Goal: Task Accomplishment & Management: Use online tool/utility

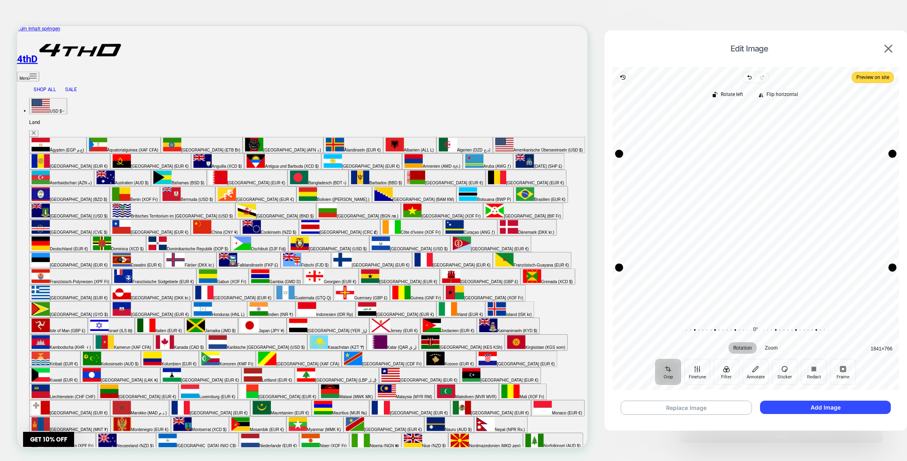
drag, startPoint x: 829, startPoint y: 408, endPoint x: 721, endPoint y: 191, distance: 243.1
click at [721, 191] on div "Edit Image Revert Undo Redo Preview on site Crop Finetune Filter Annotate Stick…" at bounding box center [755, 227] width 302 height 395
drag, startPoint x: 711, startPoint y: 192, endPoint x: 747, endPoint y: 195, distance: 35.8
click at [747, 195] on div "Recenter" at bounding box center [755, 210] width 273 height 206
drag, startPoint x: 888, startPoint y: 266, endPoint x: 896, endPoint y: 279, distance: 14.7
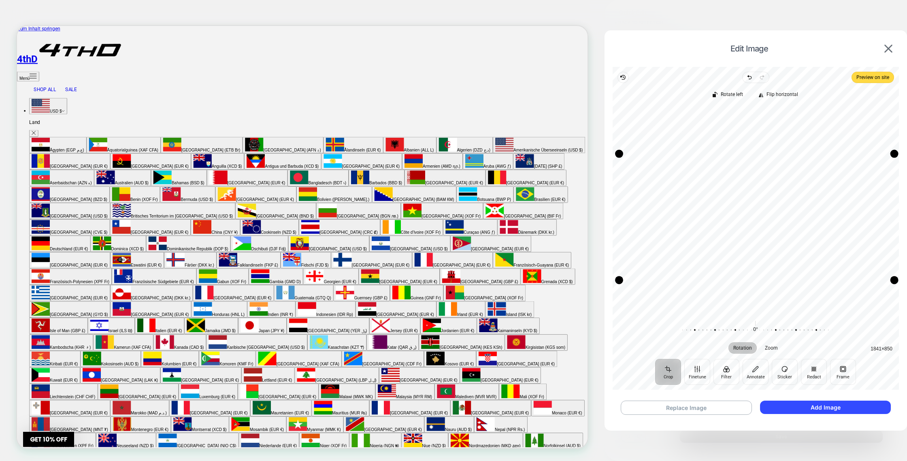
click at [896, 279] on div "Drag corner br" at bounding box center [894, 280] width 8 height 8
drag, startPoint x: 877, startPoint y: 262, endPoint x: 872, endPoint y: 262, distance: 4.9
click at [872, 262] on div "Recenter" at bounding box center [755, 210] width 273 height 206
drag, startPoint x: 894, startPoint y: 154, endPoint x: 906, endPoint y: 155, distance: 12.6
click at [906, 155] on div "Edit Image Revert Undo Redo Preview on site Crop Finetune Filter Annotate Stick…" at bounding box center [755, 227] width 302 height 395
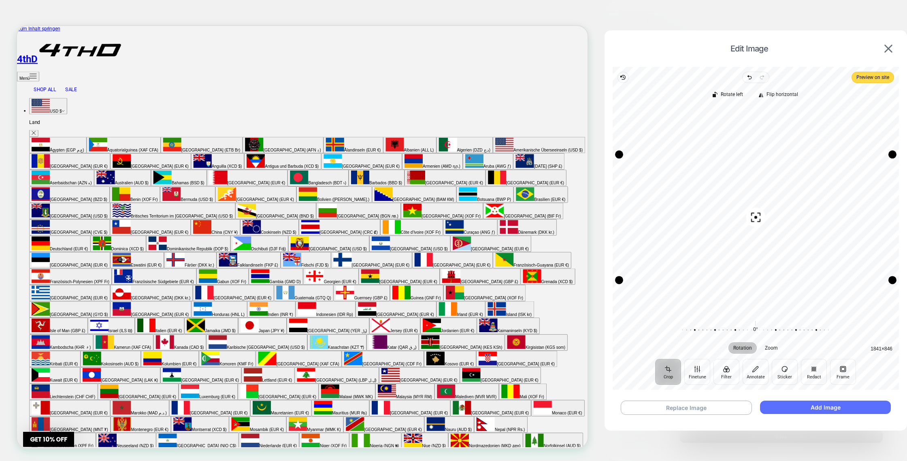
click at [799, 408] on button "Add Image" at bounding box center [825, 406] width 131 height 13
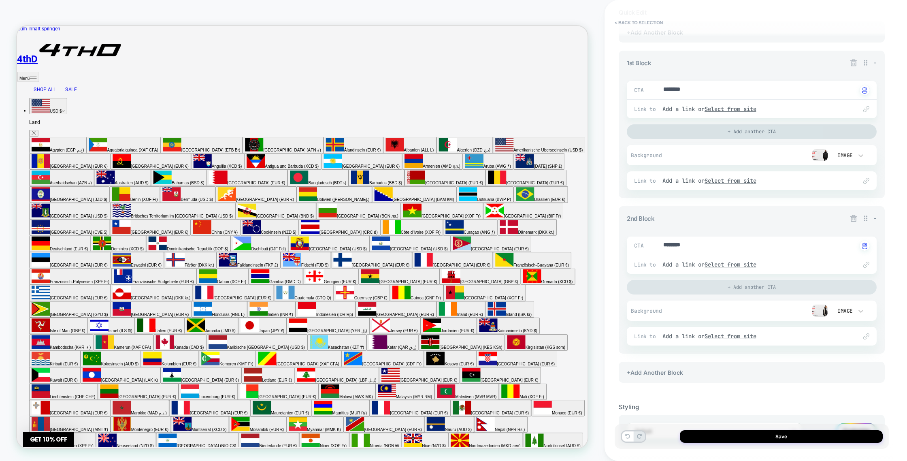
scroll to position [101, 0]
click at [750, 437] on button "Save" at bounding box center [781, 436] width 203 height 13
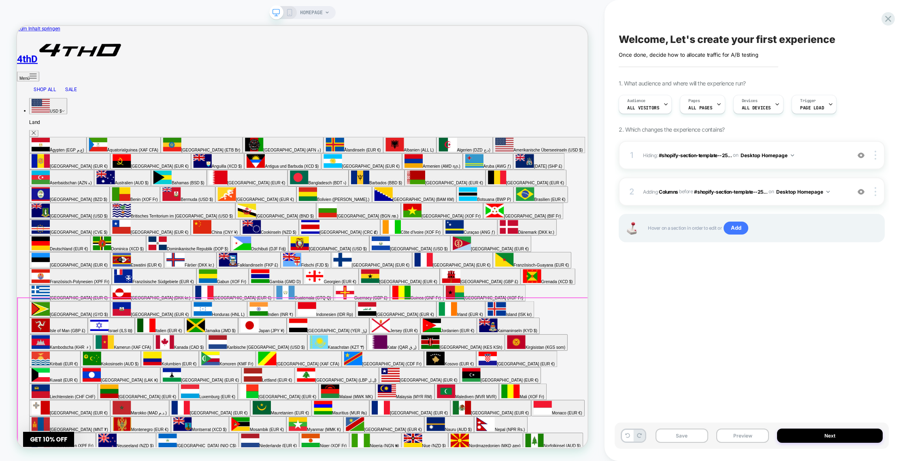
click at [725, 187] on span "#_loomi_addon_1759001366992 Adding Columns BEFORE #shopify-section-template--25…" at bounding box center [744, 192] width 203 height 10
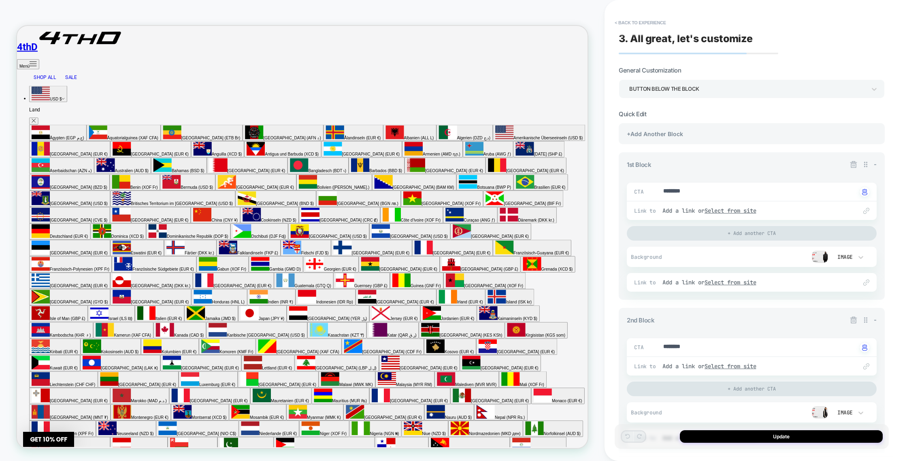
scroll to position [166, 0]
click at [739, 210] on u "Select from site" at bounding box center [730, 210] width 52 height 7
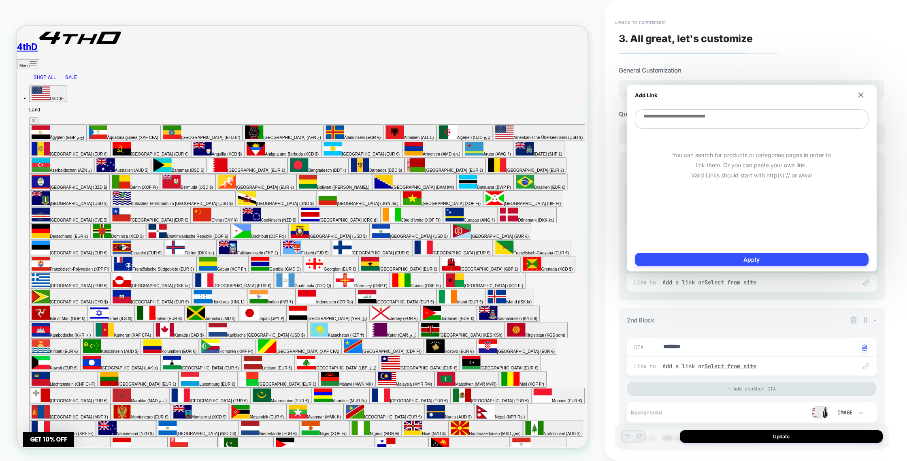
click at [703, 112] on textarea at bounding box center [752, 118] width 234 height 19
paste textarea "**********"
type textarea "*"
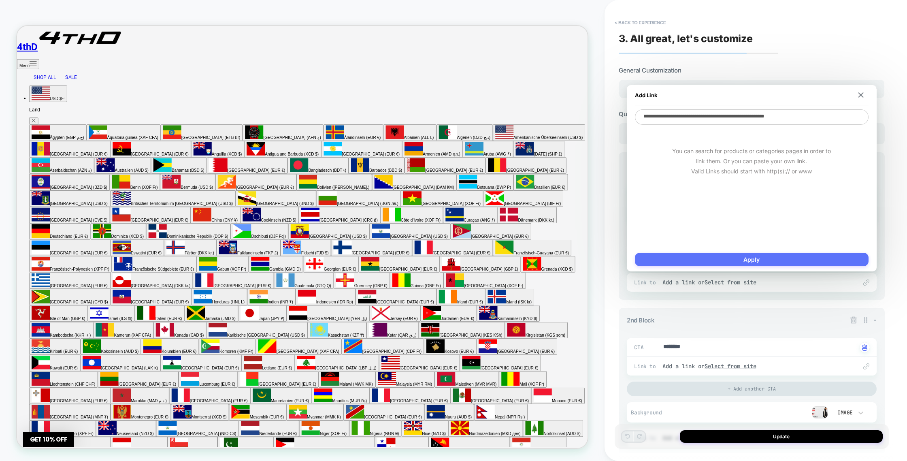
type textarea "**********"
click at [737, 263] on button "Apply" at bounding box center [752, 259] width 234 height 13
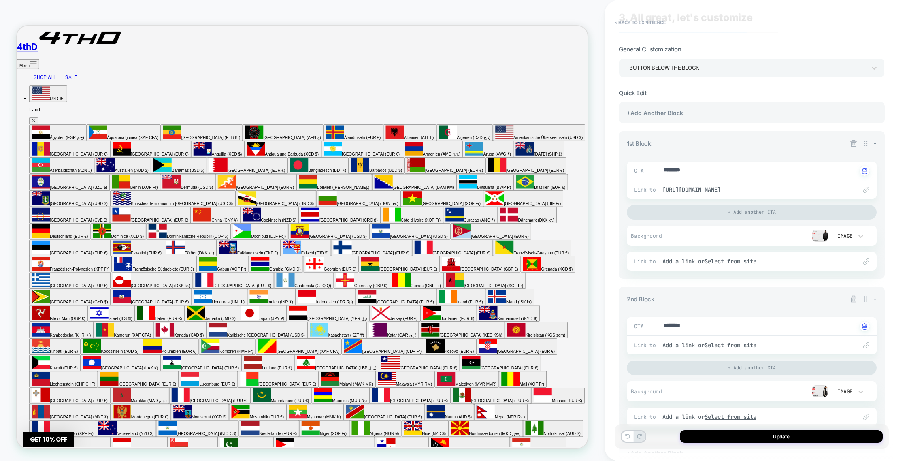
scroll to position [29, 0]
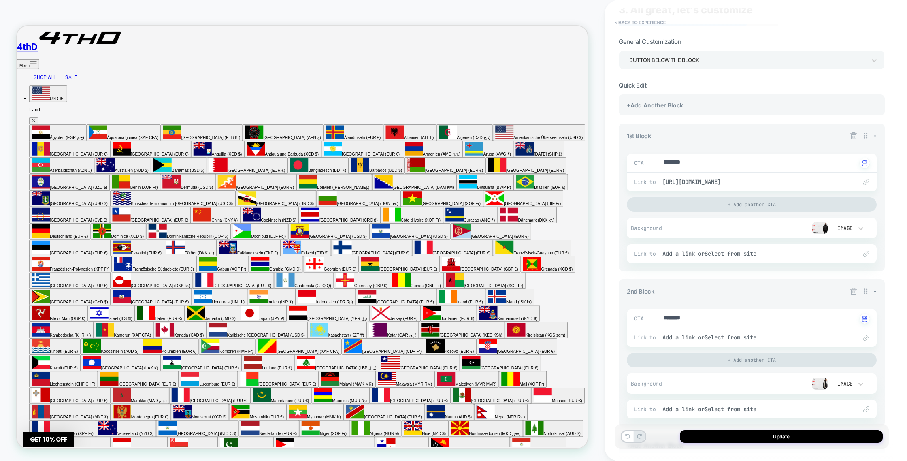
click at [729, 341] on div "Link to Add a link or Select from site" at bounding box center [752, 337] width 250 height 19
click at [729, 337] on u "Select from site" at bounding box center [730, 336] width 52 height 7
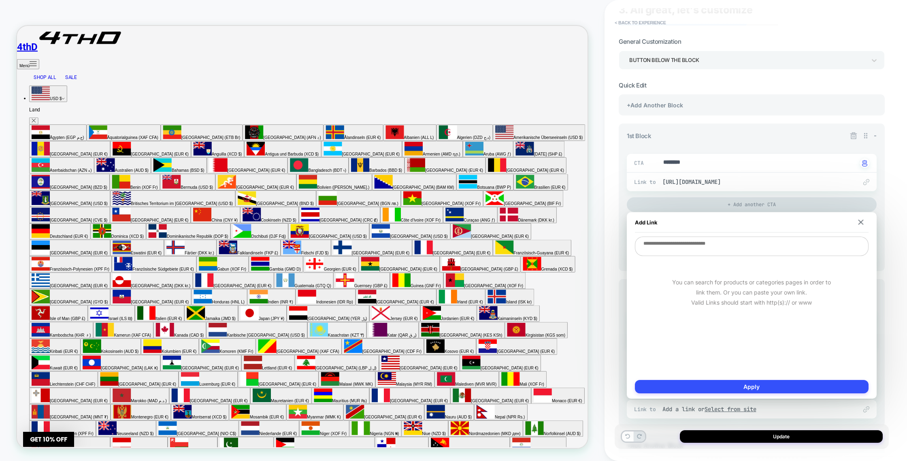
click at [708, 251] on textarea at bounding box center [752, 245] width 234 height 19
paste textarea "**********"
type textarea "*"
type textarea "**********"
click at [739, 385] on button "Apply" at bounding box center [752, 386] width 234 height 13
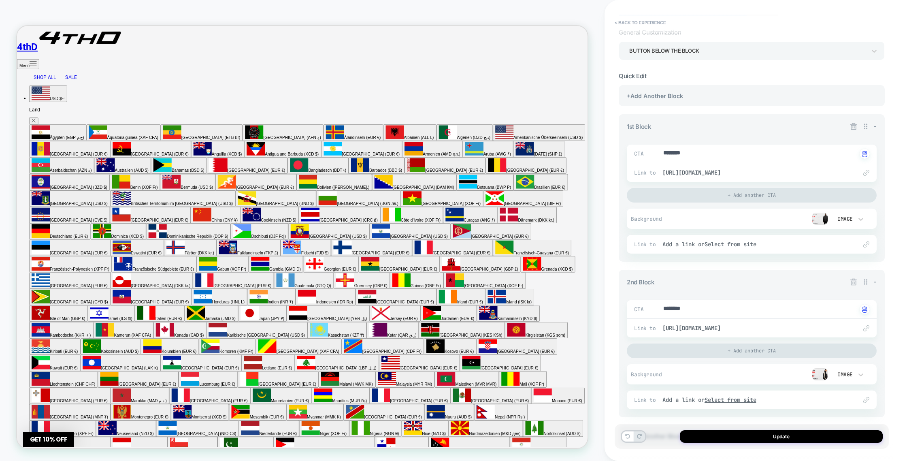
scroll to position [40, 0]
click at [752, 169] on span "[URL][DOMAIN_NAME]" at bounding box center [755, 169] width 187 height 7
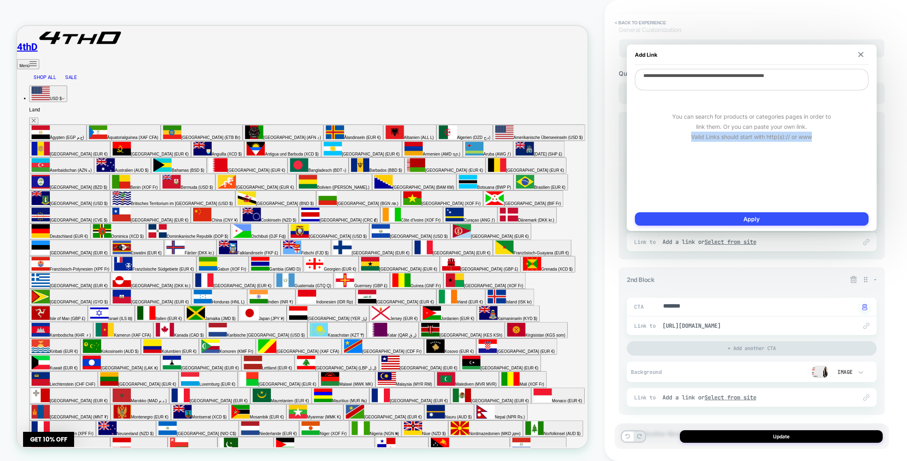
click at [752, 169] on div "**********" at bounding box center [752, 138] width 234 height 138
click at [765, 81] on textarea "**********" at bounding box center [752, 79] width 234 height 21
click at [765, 80] on textarea "**********" at bounding box center [752, 79] width 234 height 21
click at [765, 81] on textarea "**********" at bounding box center [752, 79] width 234 height 21
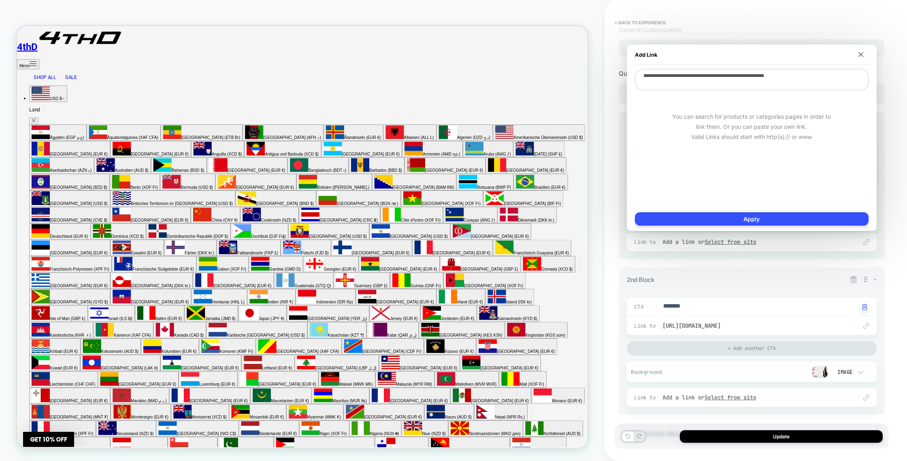
paste textarea
type textarea "*"
type textarea "**********"
click at [746, 212] on button "Apply" at bounding box center [752, 218] width 234 height 13
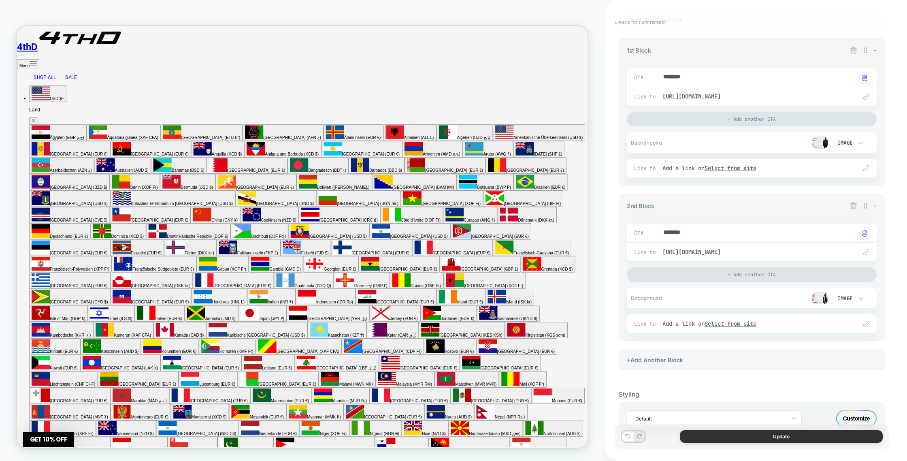
scroll to position [140, 0]
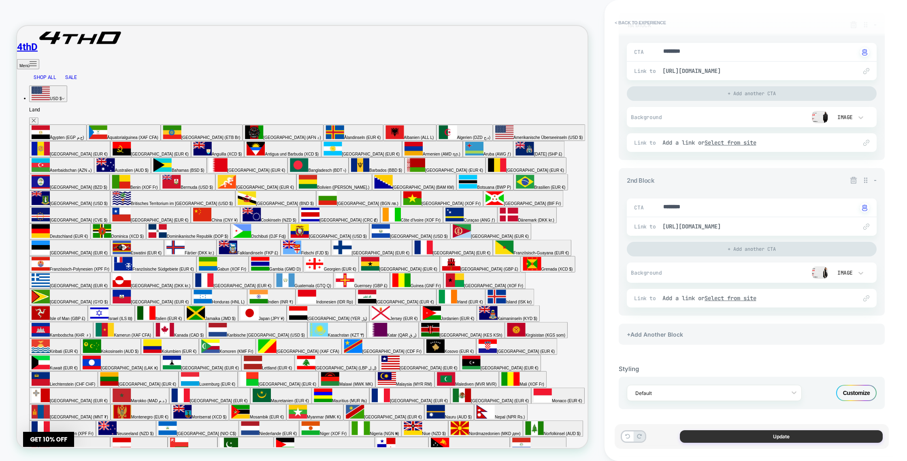
click at [743, 433] on button "Update" at bounding box center [781, 436] width 203 height 13
type textarea "*"
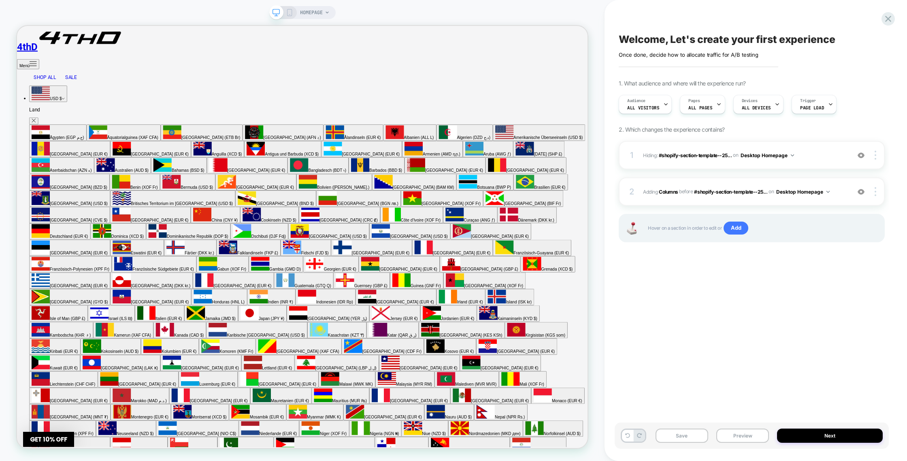
drag, startPoint x: 817, startPoint y: 436, endPoint x: 802, endPoint y: 369, distance: 68.4
click at [806, 332] on div "Welcome, Let's create your first experience Click to edit experience details On…" at bounding box center [755, 230] width 274 height 461
click at [796, 438] on button "Next" at bounding box center [830, 435] width 106 height 14
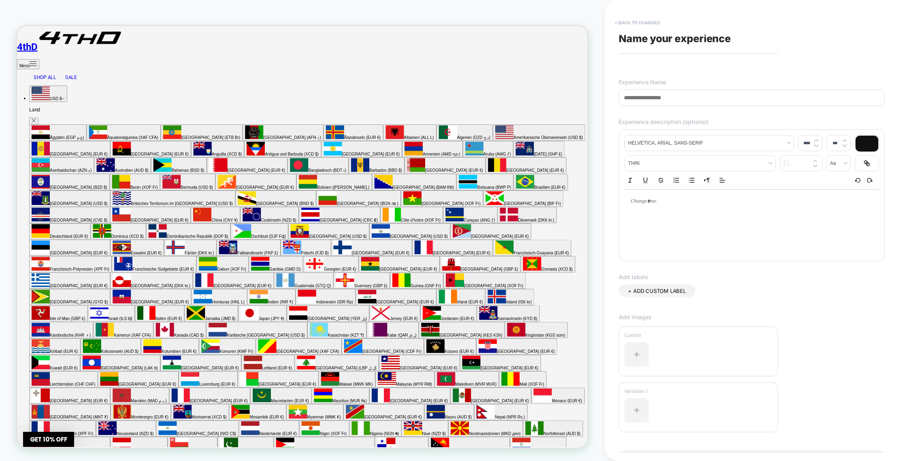
click at [615, 18] on button "< Back to changes" at bounding box center [636, 22] width 53 height 13
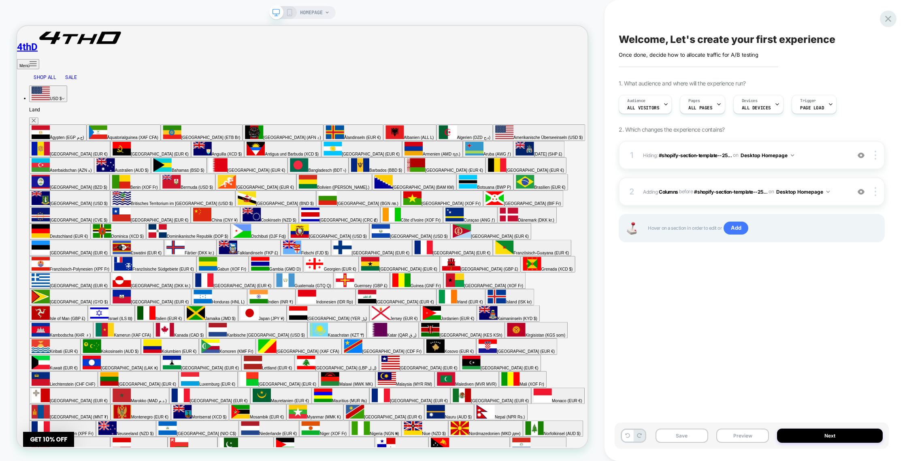
click at [882, 19] on icon at bounding box center [887, 18] width 11 height 11
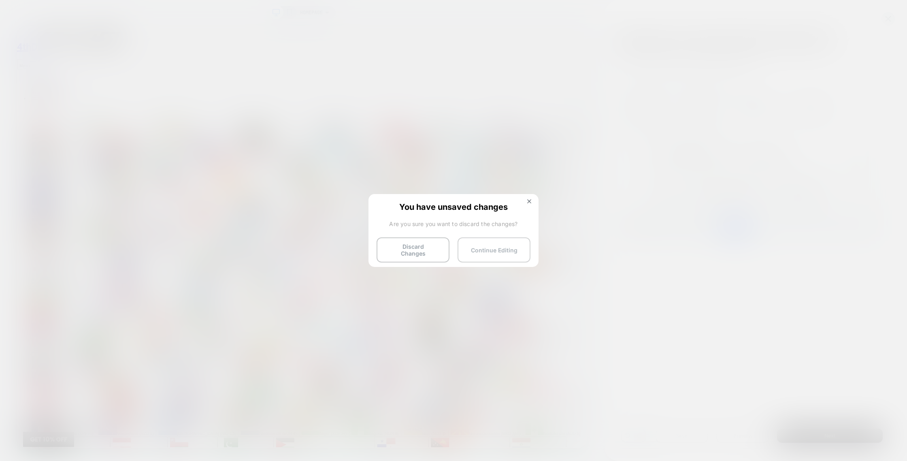
click at [522, 236] on div "You have unsaved changes Are you sure you want to discard the changes? Discard …" at bounding box center [453, 230] width 170 height 72
click at [517, 246] on button "Continue Editing" at bounding box center [493, 249] width 73 height 25
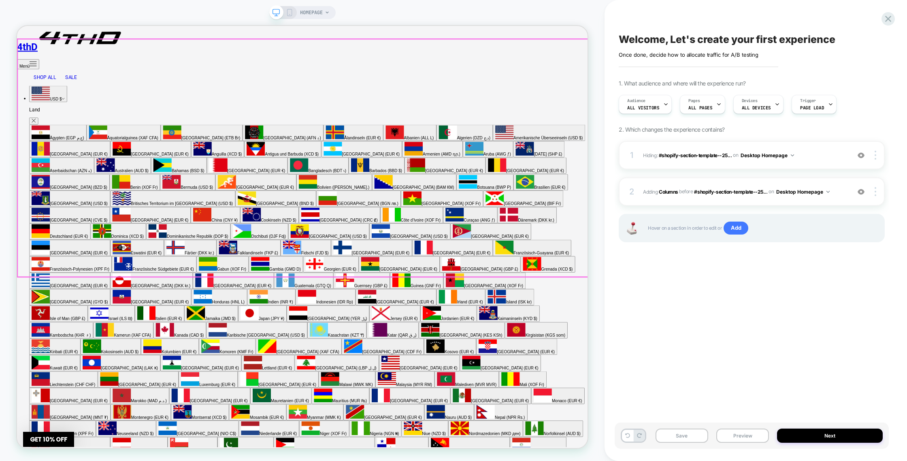
scroll to position [0, 0]
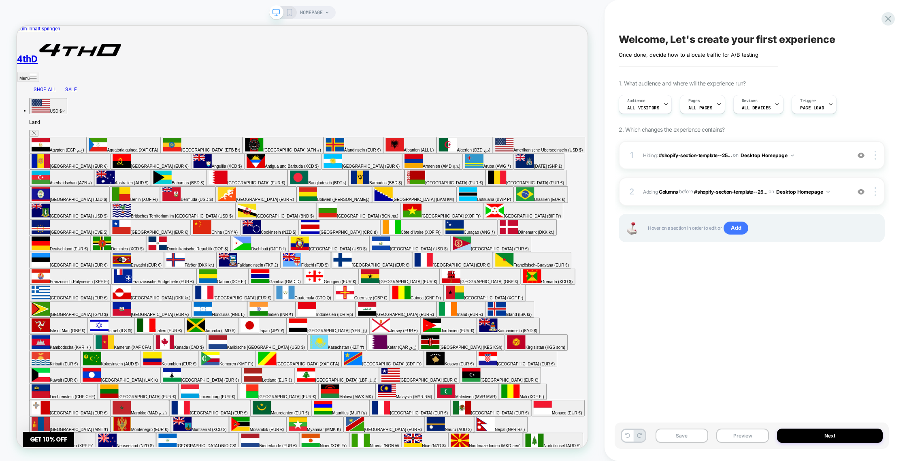
click at [308, 9] on span "HOMEPAGE" at bounding box center [311, 12] width 23 height 13
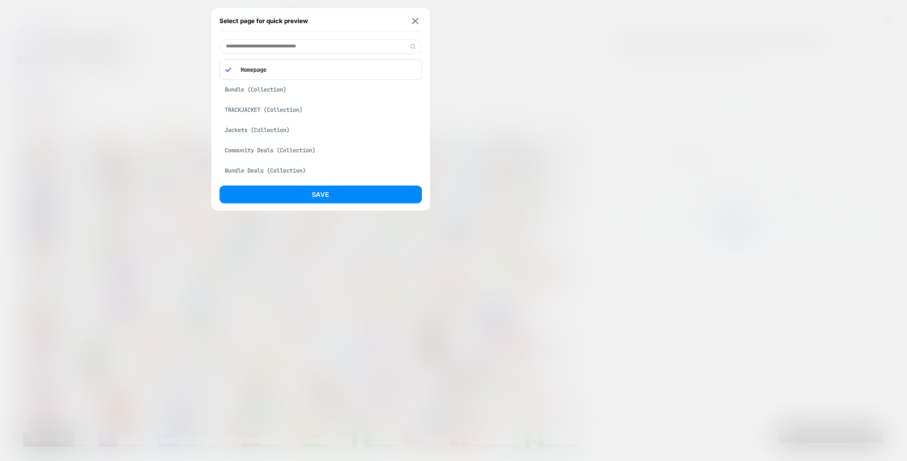
click at [258, 111] on div "TRACKJACKET (Collection)" at bounding box center [320, 109] width 202 height 15
click at [291, 193] on button "Save" at bounding box center [320, 194] width 202 height 18
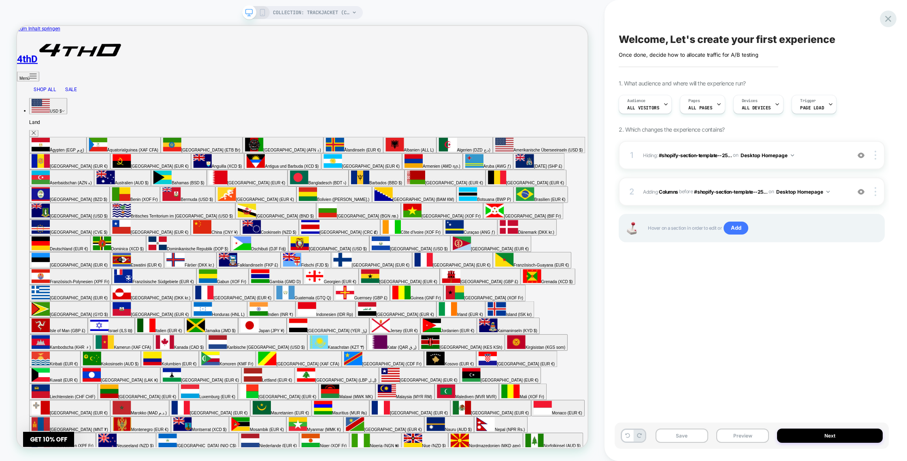
click at [887, 18] on icon at bounding box center [888, 19] width 6 height 6
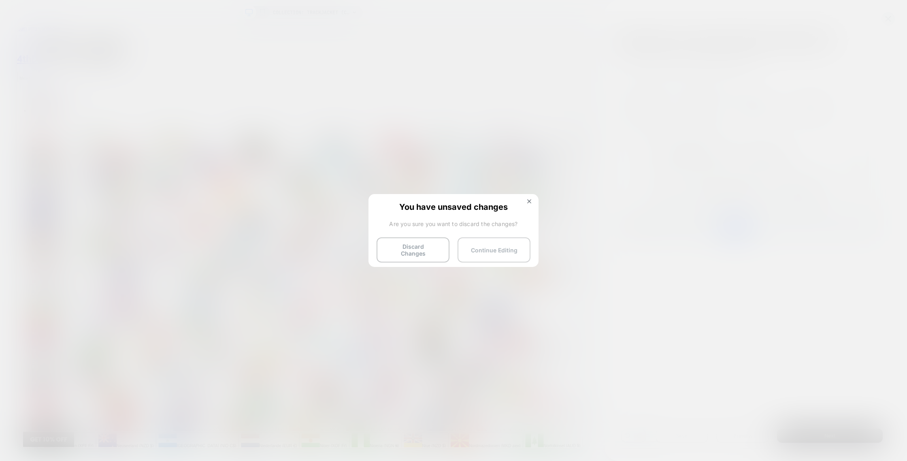
click at [522, 253] on button "Continue Editing" at bounding box center [493, 249] width 73 height 25
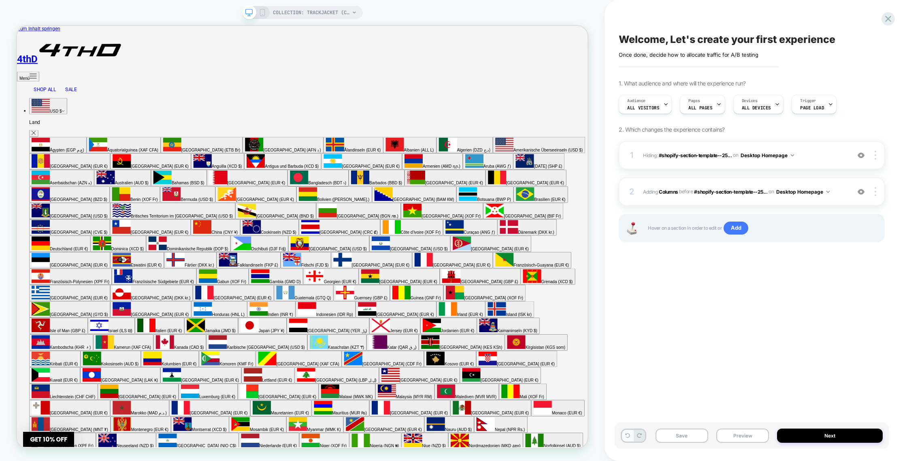
click at [627, 437] on icon at bounding box center [627, 435] width 5 height 5
click at [890, 16] on icon at bounding box center [888, 19] width 6 height 6
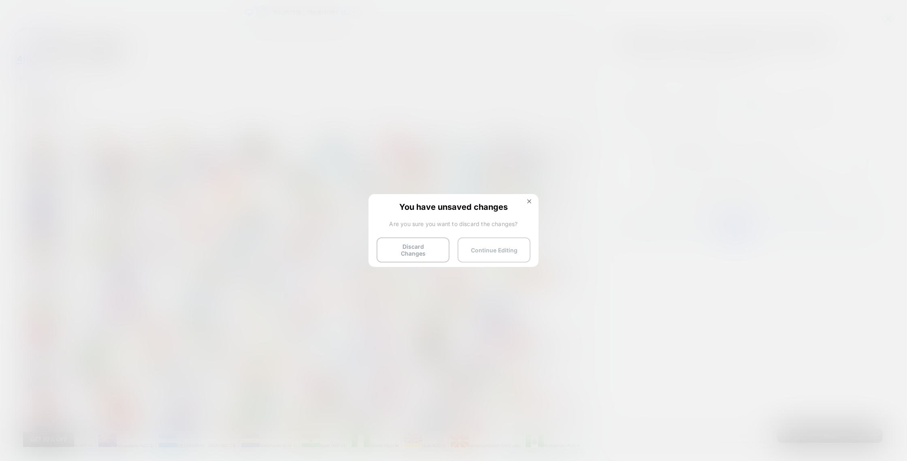
click at [497, 246] on button "Continue Editing" at bounding box center [493, 249] width 73 height 25
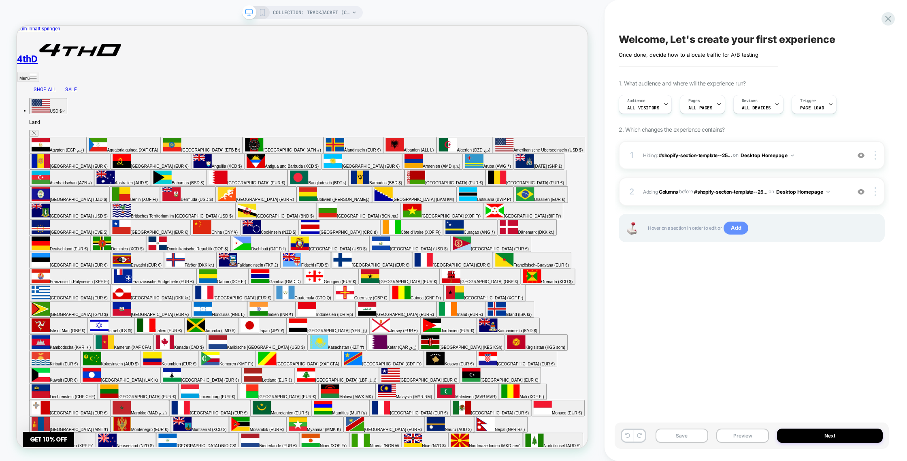
click at [733, 228] on span "Add" at bounding box center [735, 227] width 25 height 13
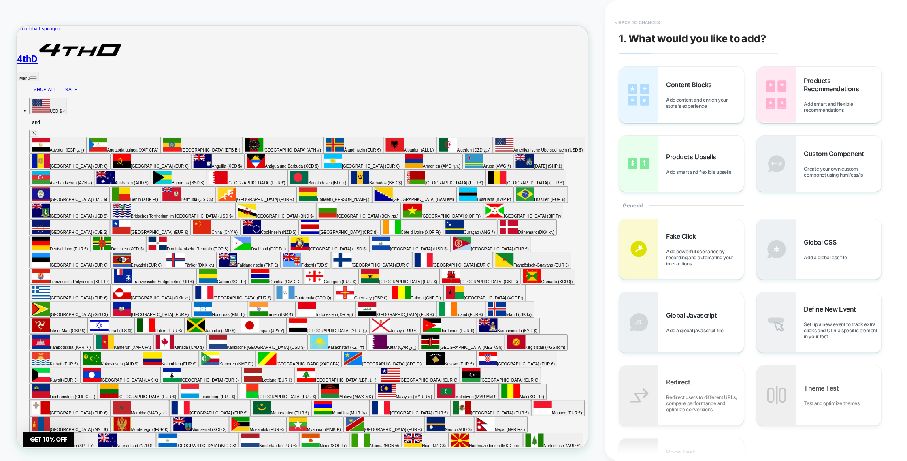
click at [619, 21] on button "< Back to changes" at bounding box center [636, 22] width 53 height 13
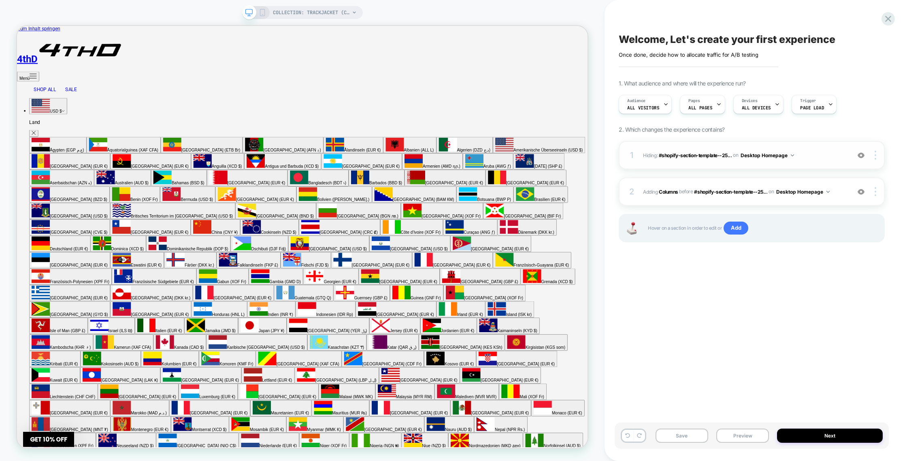
click at [843, 157] on span "Hiding : #shopify-section-template--25... #shopify-section-template--2569593346…" at bounding box center [744, 155] width 203 height 10
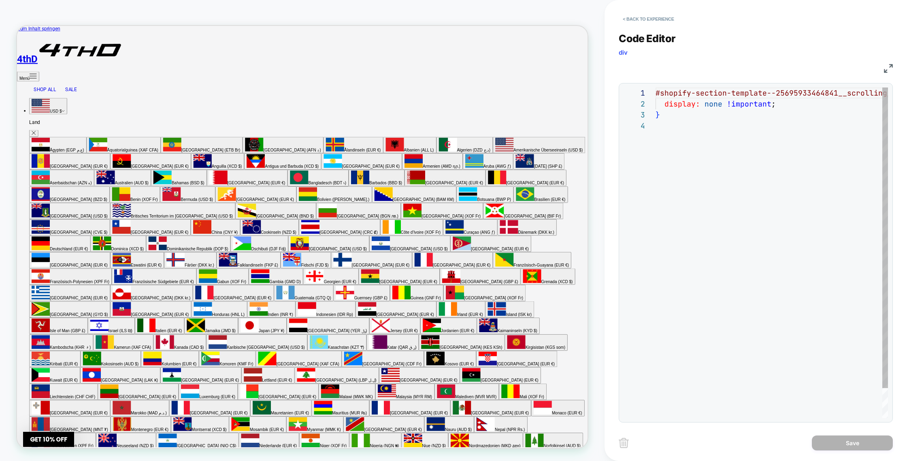
scroll to position [33, 0]
click at [629, 19] on button "< Back to experience" at bounding box center [647, 19] width 59 height 13
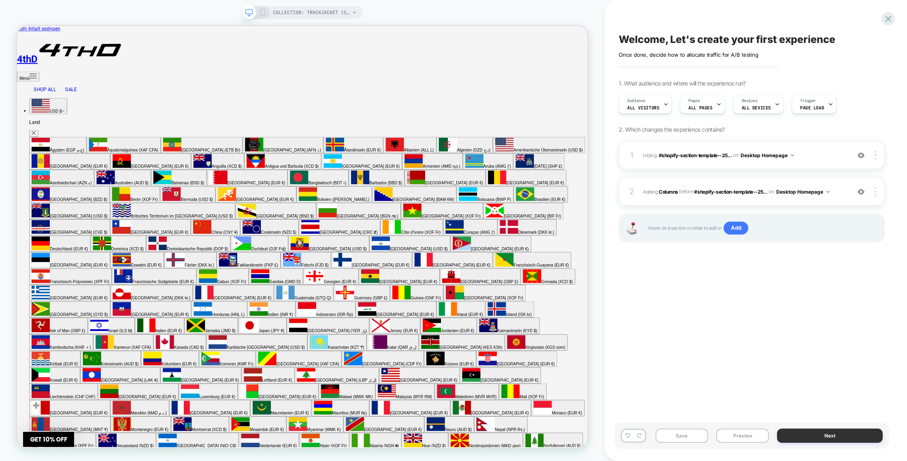
click at [802, 438] on button "Next" at bounding box center [830, 435] width 106 height 14
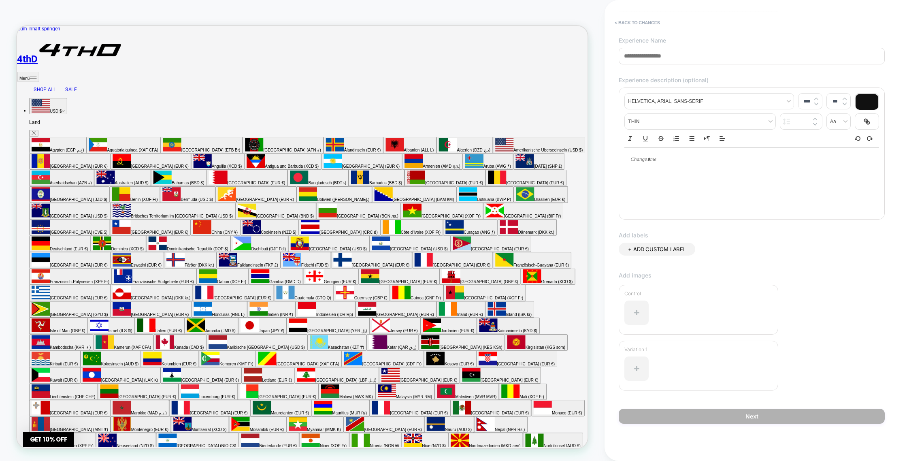
scroll to position [0, 0]
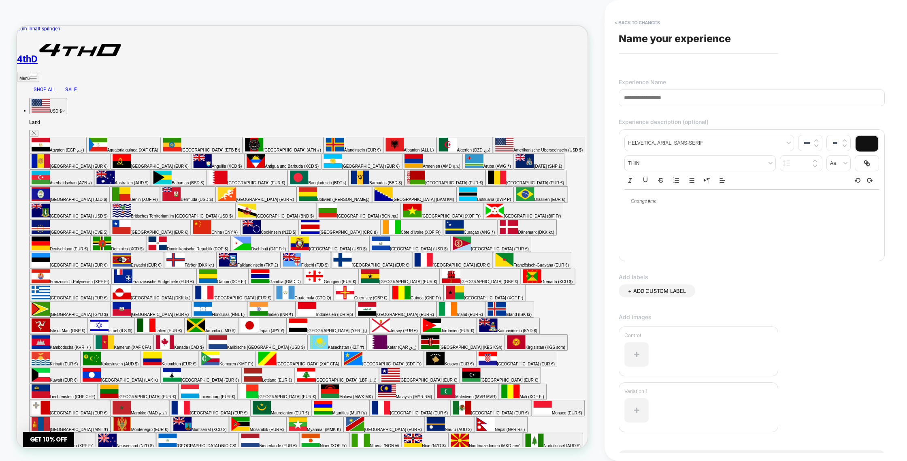
click at [695, 94] on input at bounding box center [751, 97] width 266 height 17
click at [693, 95] on input at bounding box center [751, 97] width 266 height 17
drag, startPoint x: 693, startPoint y: 95, endPoint x: 671, endPoint y: 101, distance: 22.3
click at [671, 101] on input at bounding box center [751, 97] width 266 height 17
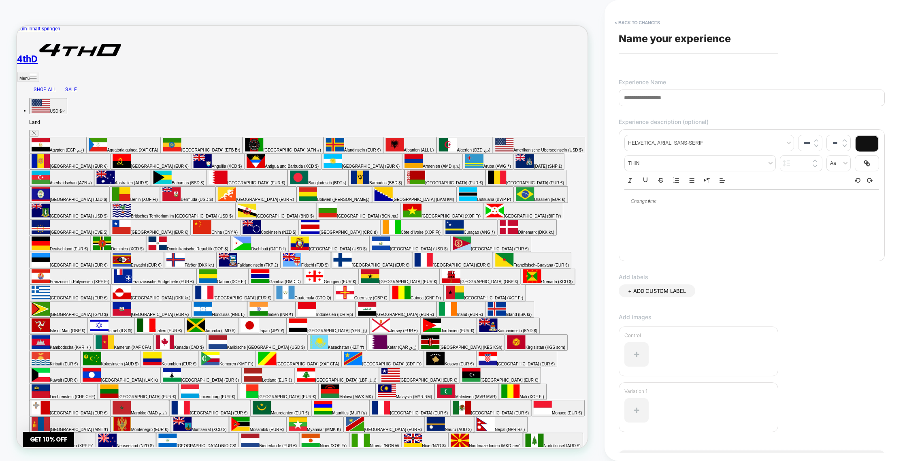
click at [671, 101] on input at bounding box center [751, 97] width 266 height 17
type input "*"
type input "**********"
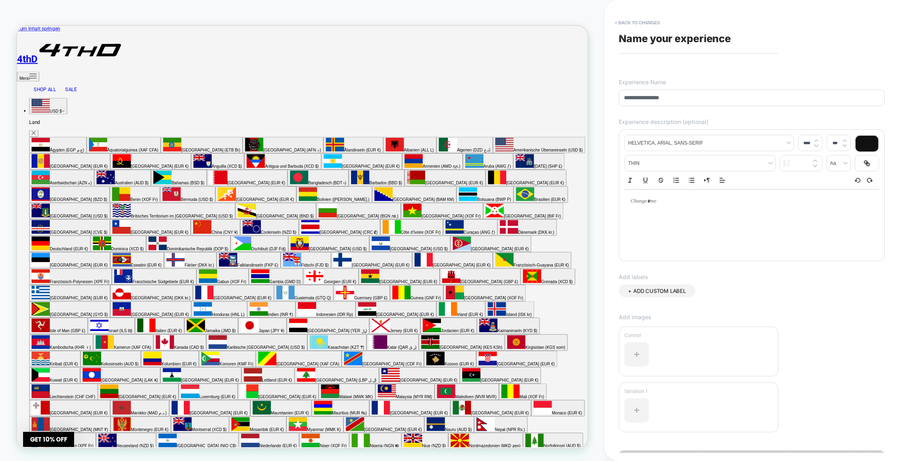
click at [794, 290] on div "+ ADD CUSTOM LABEL" at bounding box center [751, 298] width 266 height 29
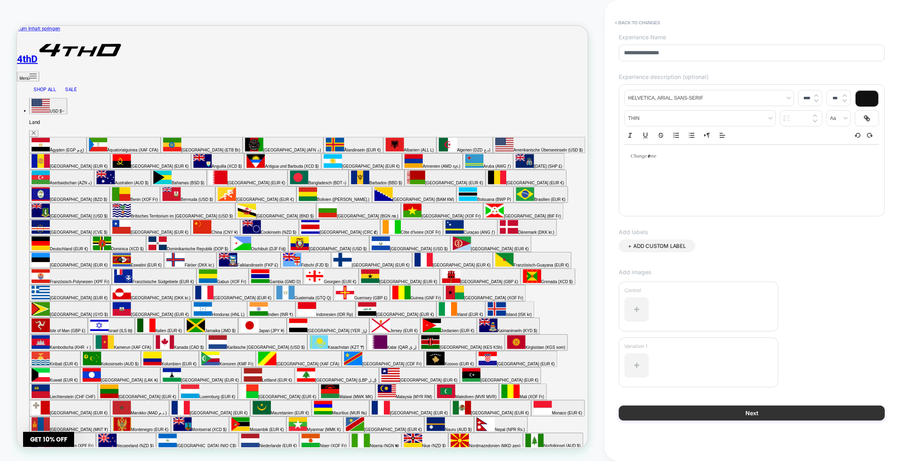
click at [764, 412] on button "Next" at bounding box center [751, 412] width 266 height 15
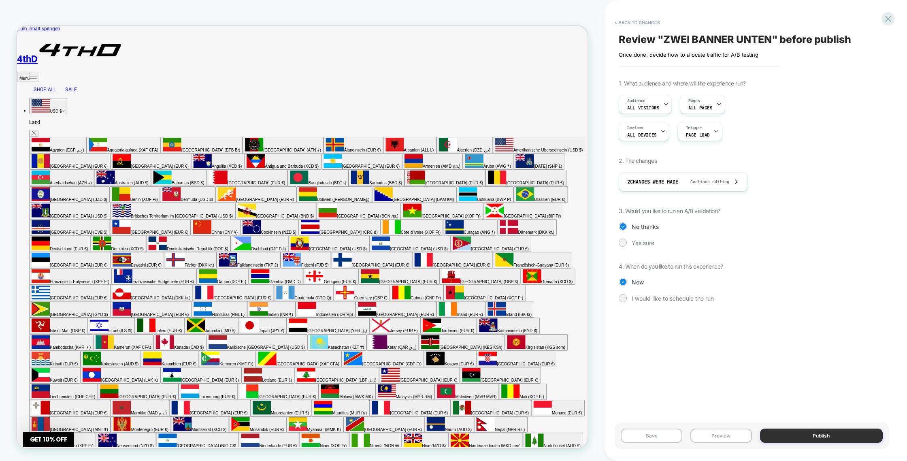
click at [801, 435] on button "Publish" at bounding box center [821, 435] width 123 height 14
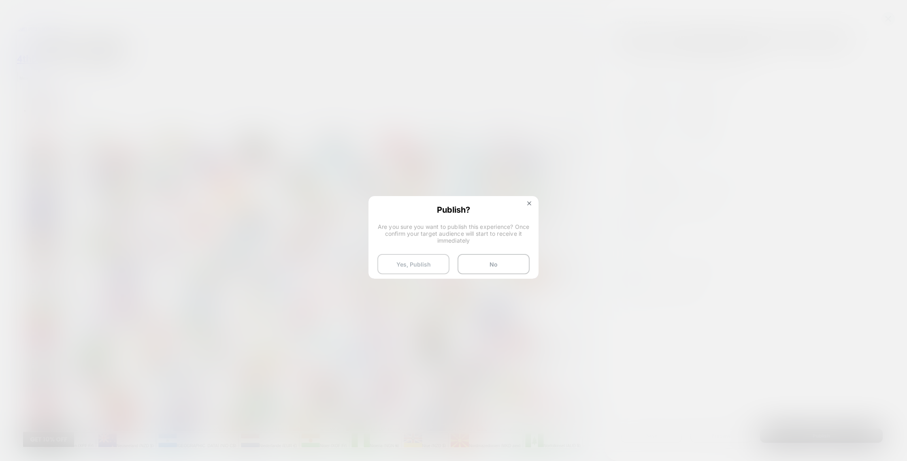
click at [414, 265] on button "Yes, Publish" at bounding box center [413, 264] width 72 height 20
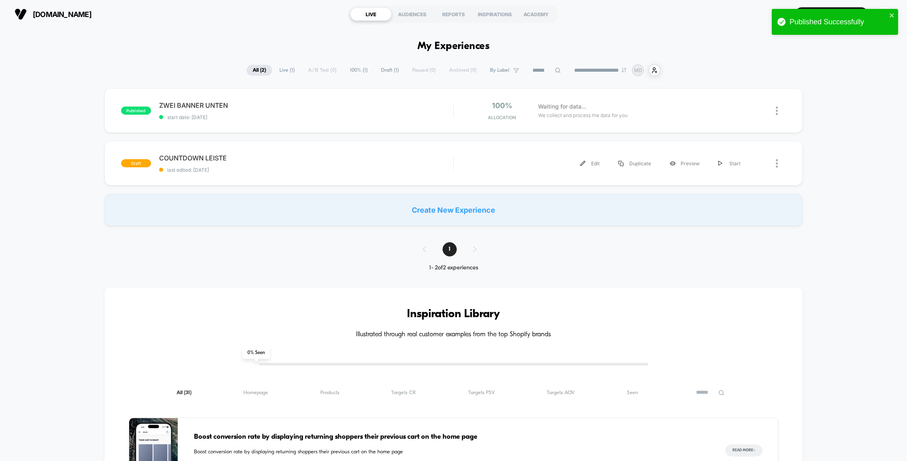
drag, startPoint x: 785, startPoint y: 178, endPoint x: 783, endPoint y: 171, distance: 6.8
click at [784, 171] on div "draft COUNTDOWN LEISTE last edited: [DATE] Edit Duplicate Preview Start" at bounding box center [453, 163] width 698 height 45
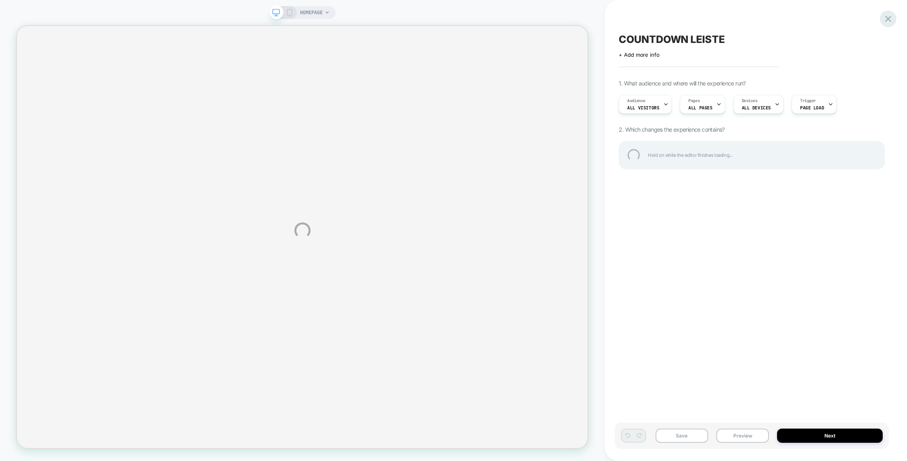
click at [892, 16] on div at bounding box center [887, 19] width 17 height 17
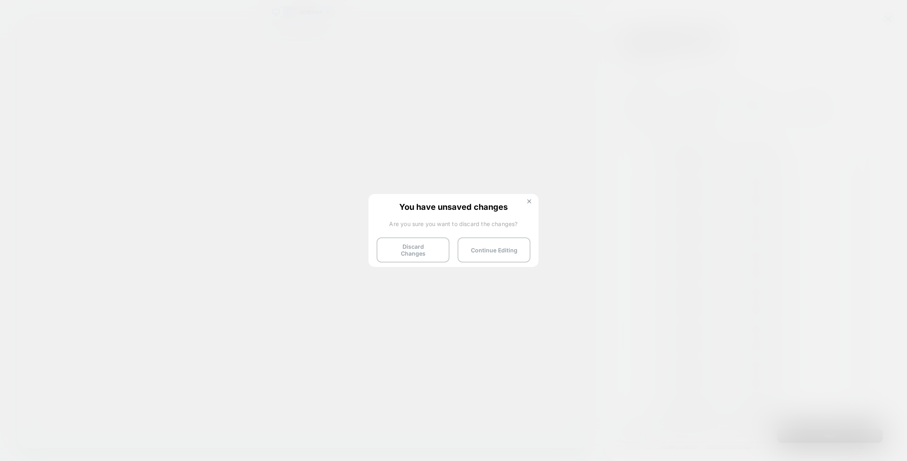
click at [528, 200] on img at bounding box center [529, 201] width 4 height 4
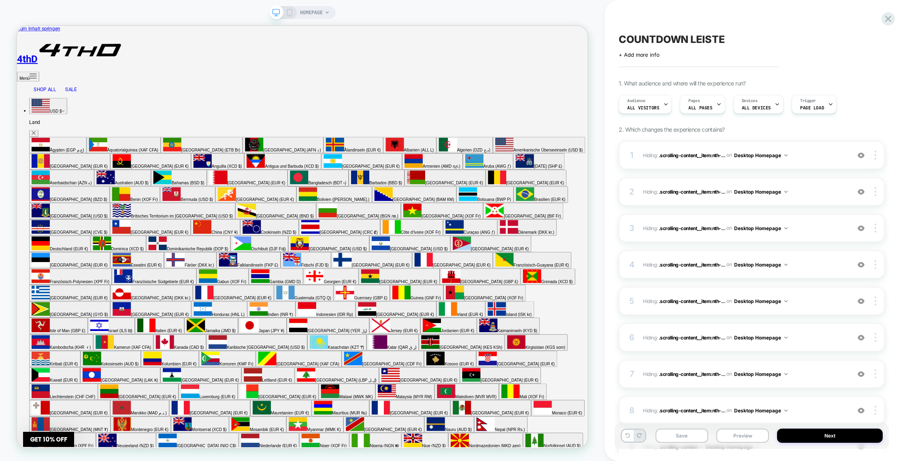
scroll to position [170, 0]
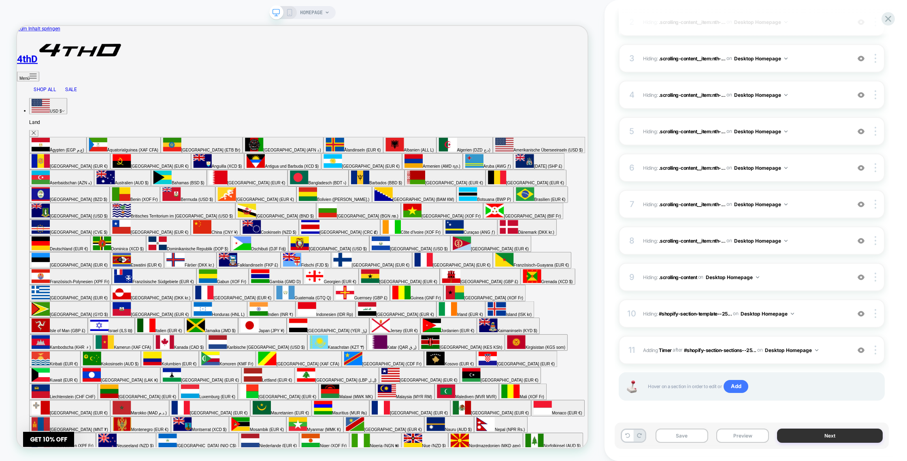
click at [823, 432] on button "Next" at bounding box center [830, 435] width 106 height 14
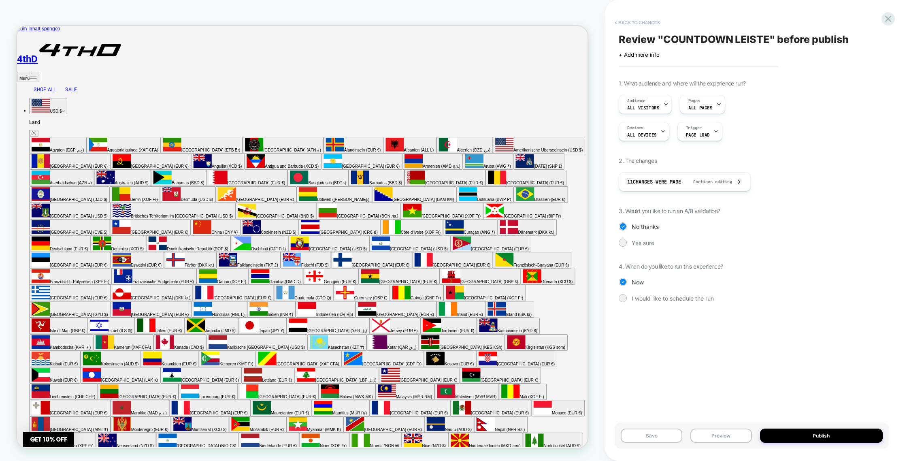
click at [618, 23] on button "< Back to changes" at bounding box center [636, 22] width 53 height 13
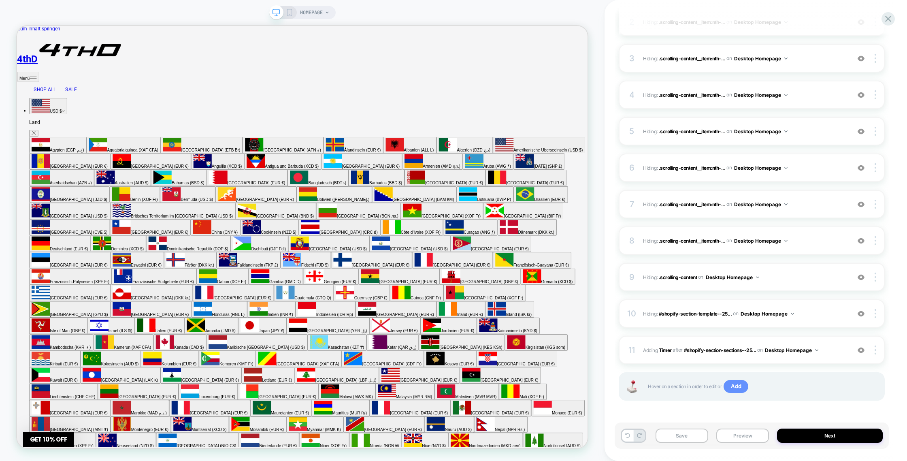
click at [733, 387] on span "Add" at bounding box center [735, 386] width 25 height 13
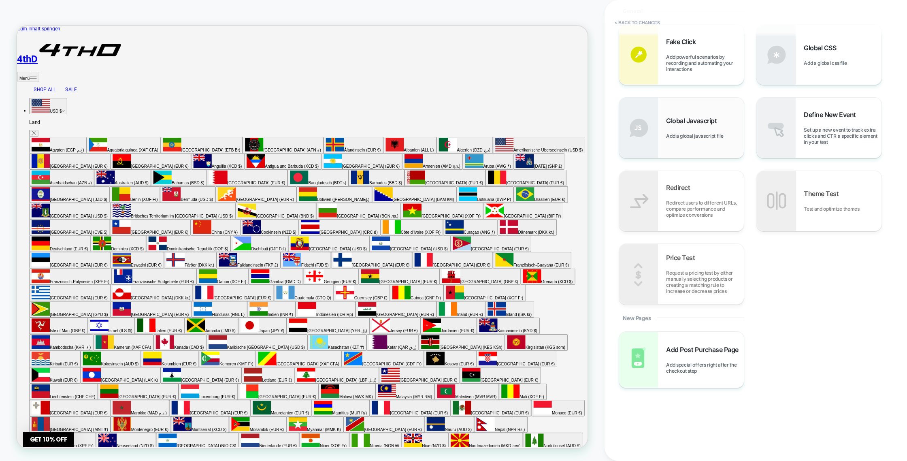
scroll to position [0, 0]
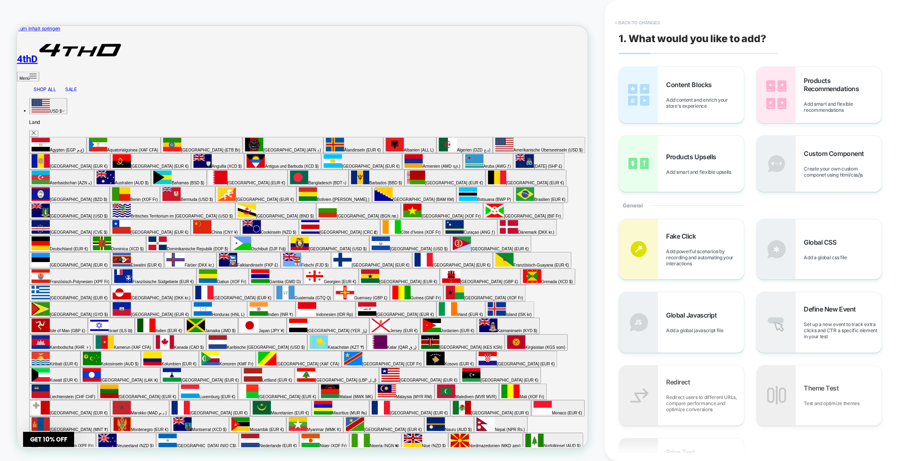
click at [620, 22] on button "< Back to changes" at bounding box center [636, 22] width 53 height 13
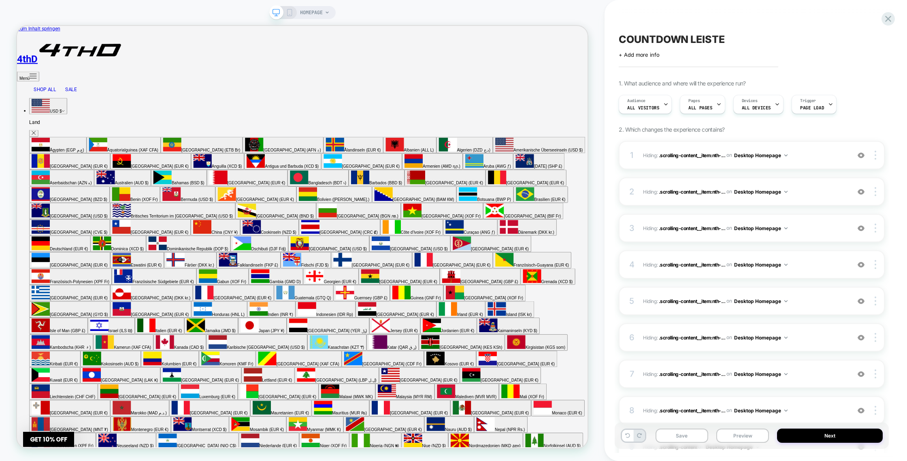
scroll to position [110, 0]
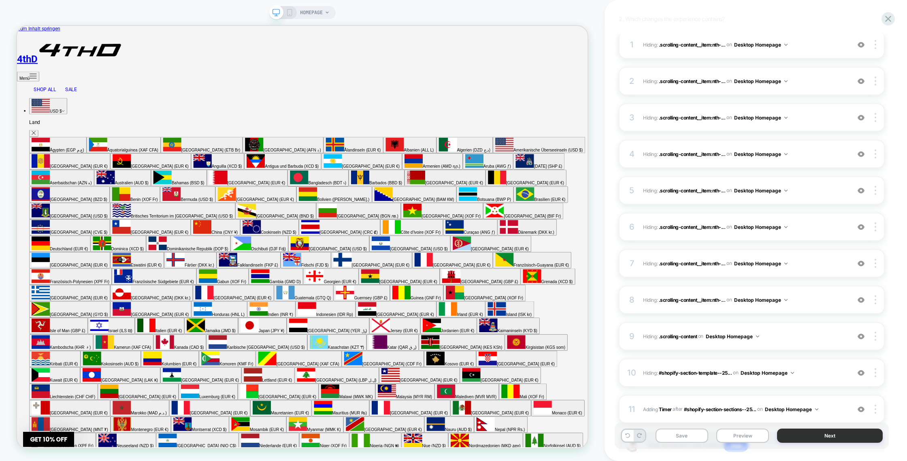
click at [829, 436] on button "Next" at bounding box center [830, 435] width 106 height 14
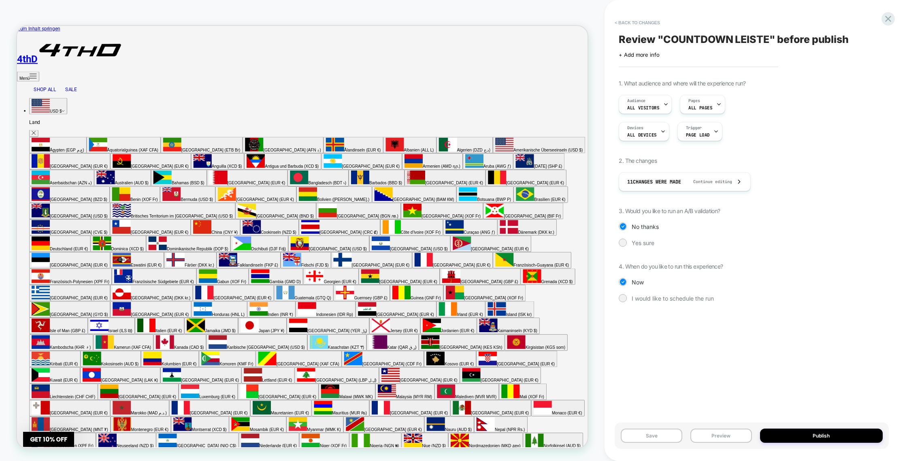
click at [650, 42] on span "Review " COUNTDOWN LEISTE " before publish" at bounding box center [733, 39] width 230 height 12
click at [790, 59] on div "**********" at bounding box center [751, 230] width 274 height 444
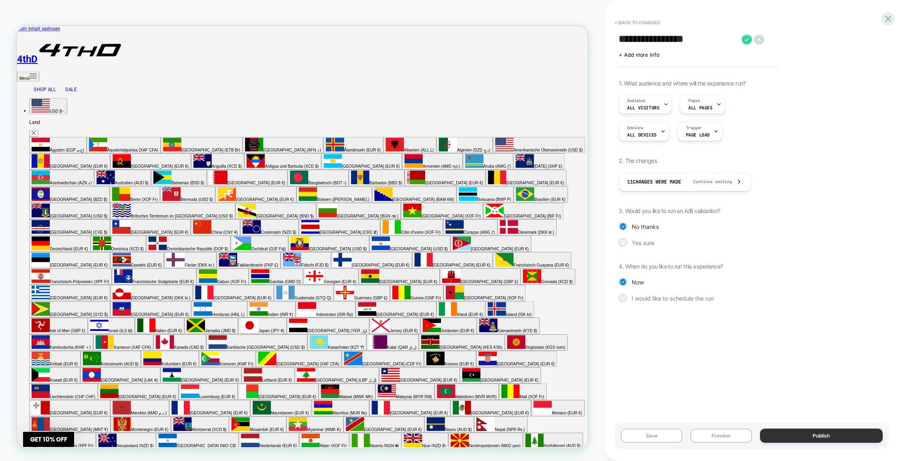
click at [791, 435] on button "Publish" at bounding box center [821, 435] width 123 height 14
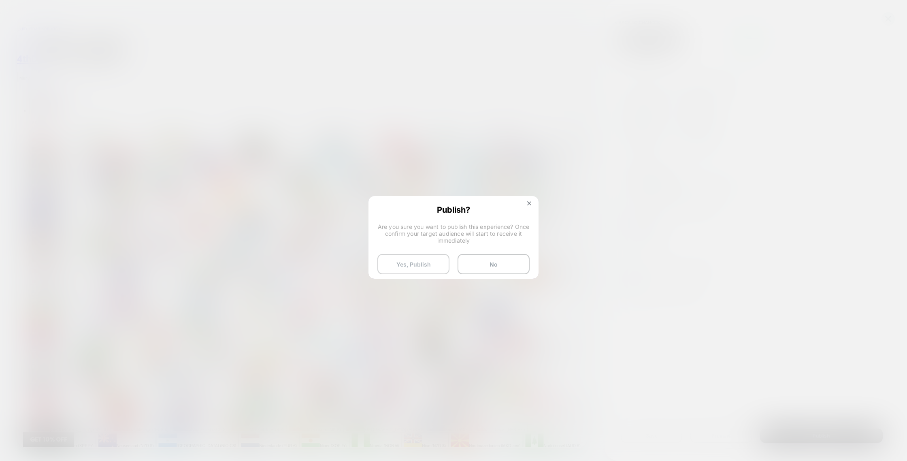
click at [436, 258] on button "Yes, Publish" at bounding box center [413, 264] width 72 height 20
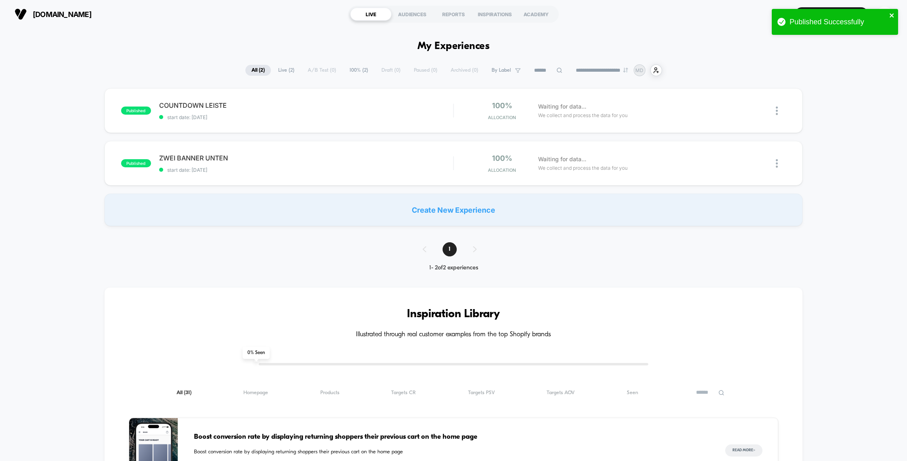
click at [894, 16] on icon "close" at bounding box center [892, 15] width 6 height 6
click at [427, 206] on div "Create New Experience" at bounding box center [453, 209] width 698 height 32
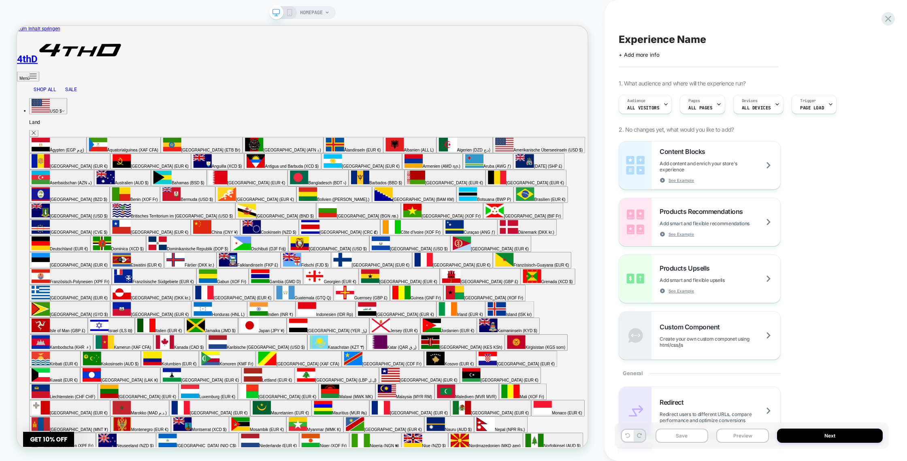
click at [287, 11] on icon at bounding box center [289, 12] width 7 height 7
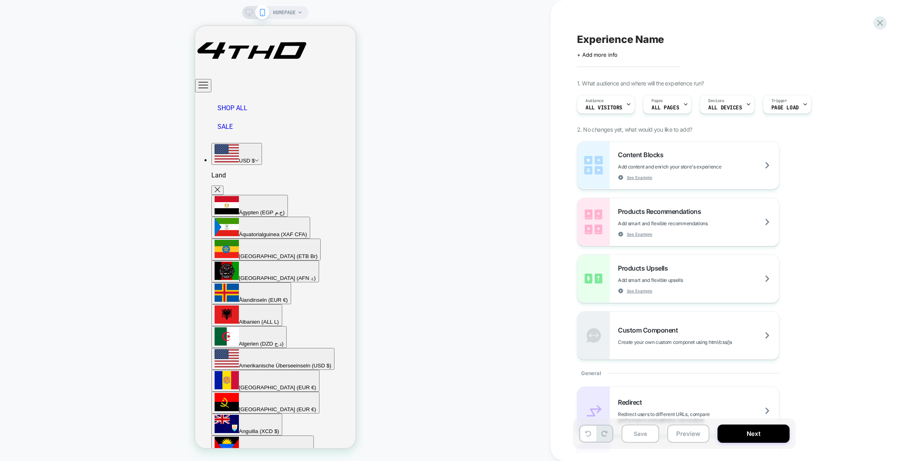
click at [295, 11] on span "HOMEPAGE" at bounding box center [284, 12] width 23 height 13
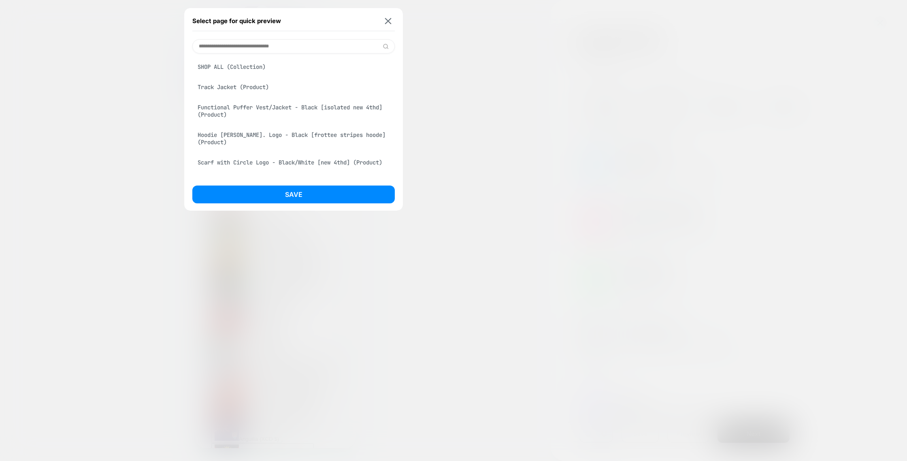
scroll to position [198, 0]
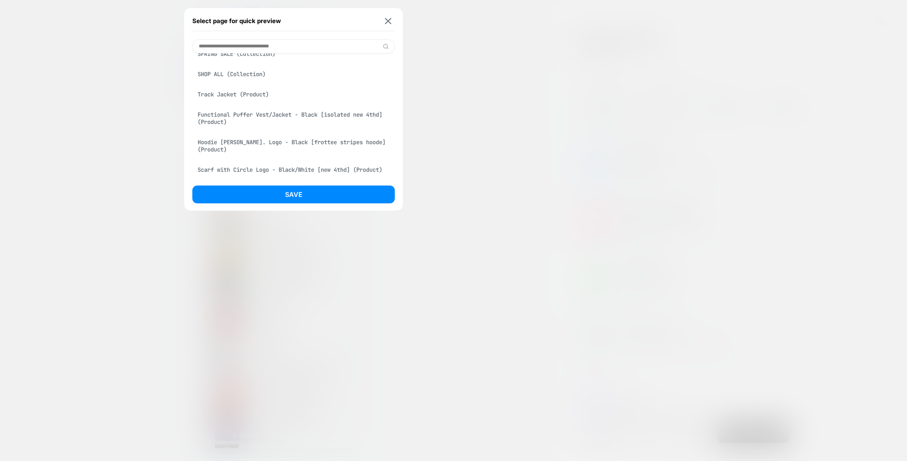
click at [245, 95] on div "Track Jacket (Product)" at bounding box center [293, 94] width 202 height 15
click at [276, 198] on button "Save" at bounding box center [293, 194] width 202 height 18
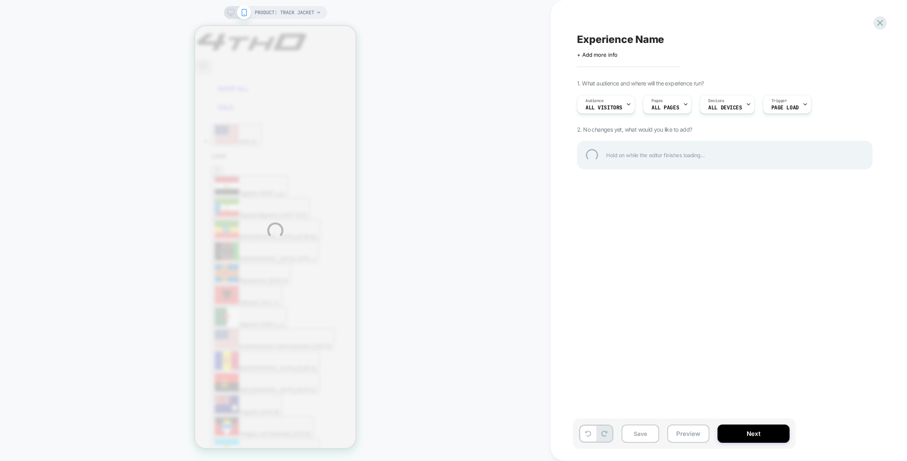
scroll to position [0, 0]
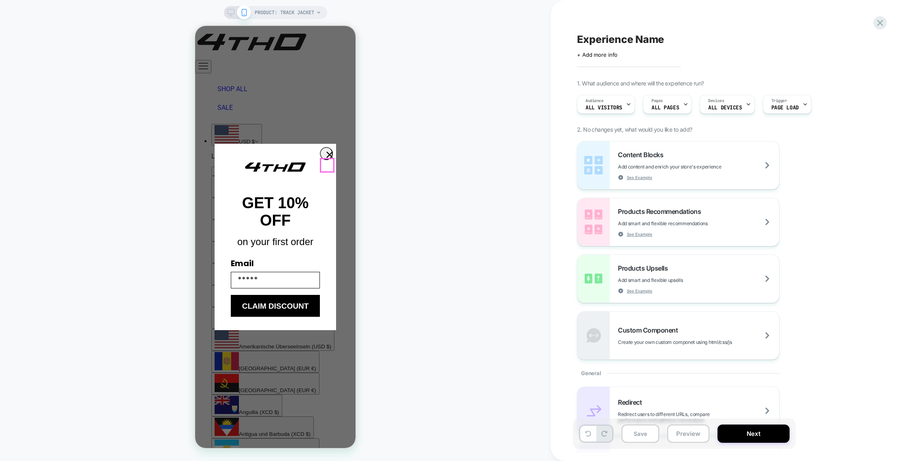
click at [328, 160] on circle "Close dialog" at bounding box center [329, 154] width 12 height 12
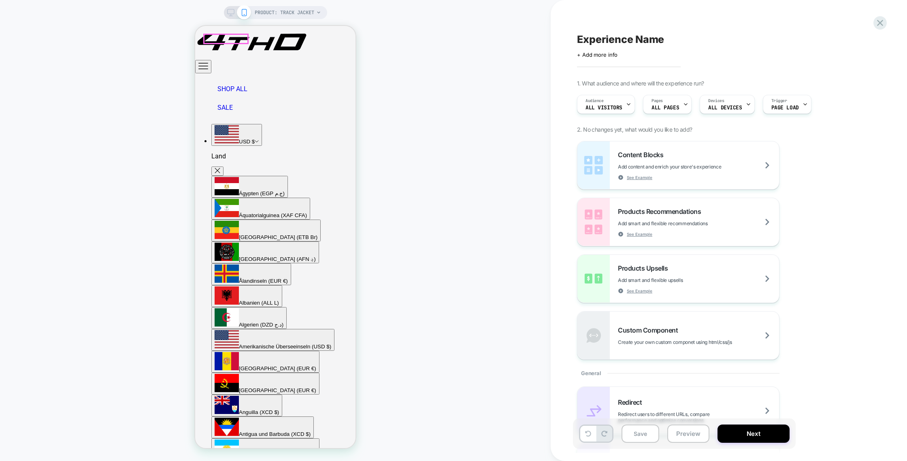
click at [208, 61] on icon "Hauptnavigation" at bounding box center [203, 66] width 10 height 10
click at [289, 15] on span "PRODUCT: Track Jacket" at bounding box center [284, 12] width 59 height 13
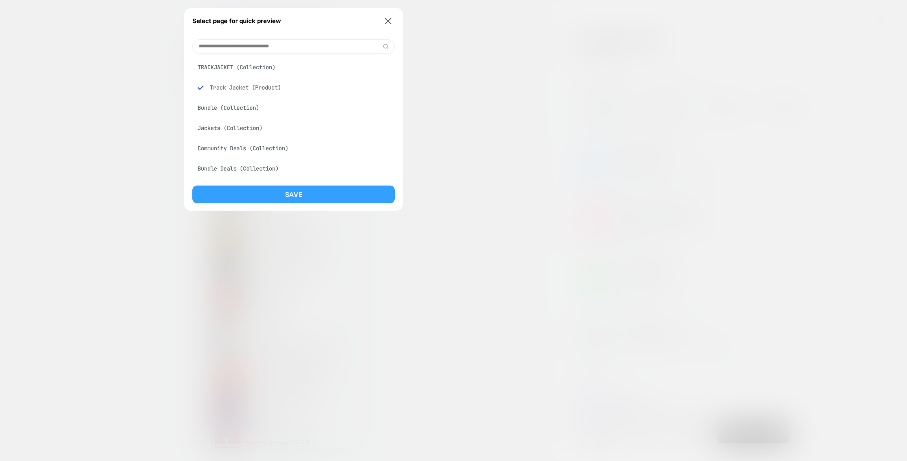
click at [307, 195] on button "Save" at bounding box center [293, 194] width 202 height 18
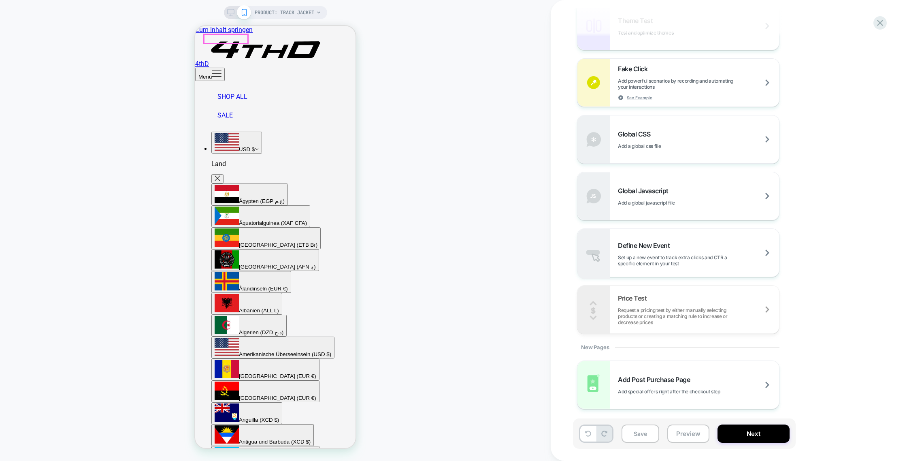
click at [212, 71] on icon "Hauptnavigation" at bounding box center [216, 74] width 9 height 6
click at [317, 9] on div "PRODUCT: Track Jacket" at bounding box center [288, 12] width 66 height 13
click at [309, 12] on span "PRODUCT: Track Jacket" at bounding box center [284, 12] width 59 height 13
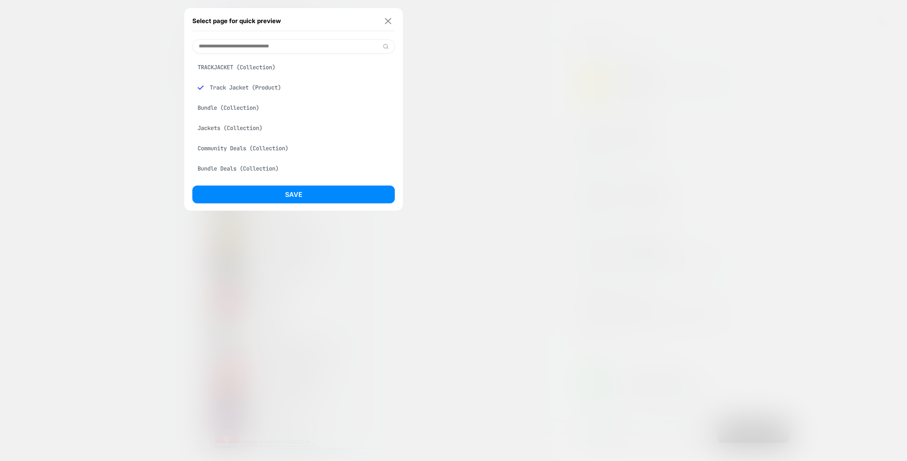
click at [389, 20] on img at bounding box center [388, 21] width 6 height 6
